Goal: Find specific page/section: Find specific page/section

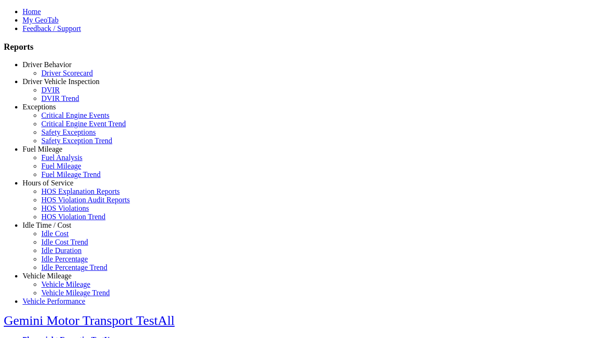
click at [54, 153] on link "Fuel Mileage" at bounding box center [43, 149] width 40 height 8
click at [61, 170] on link "Fuel Mileage" at bounding box center [61, 166] width 40 height 8
select select "**********"
type input "**********"
